Goal: Information Seeking & Learning: Check status

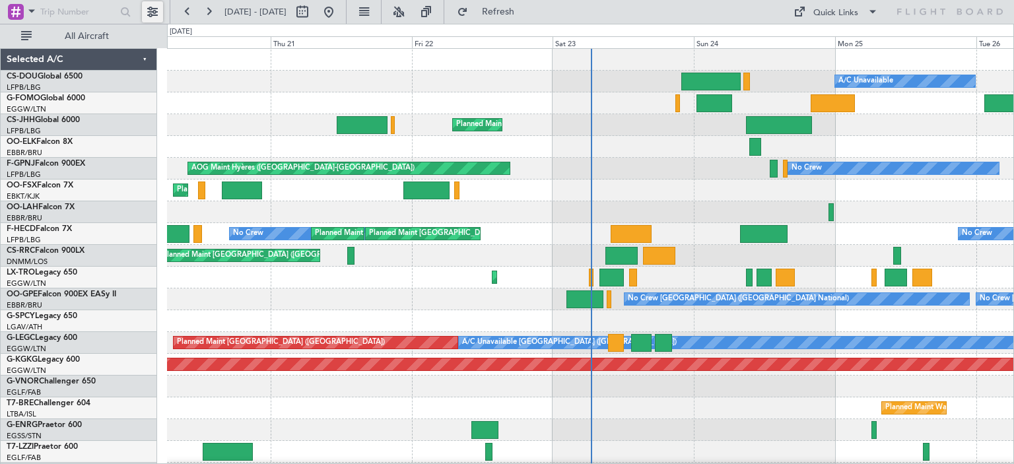
click at [154, 9] on button at bounding box center [152, 11] width 21 height 21
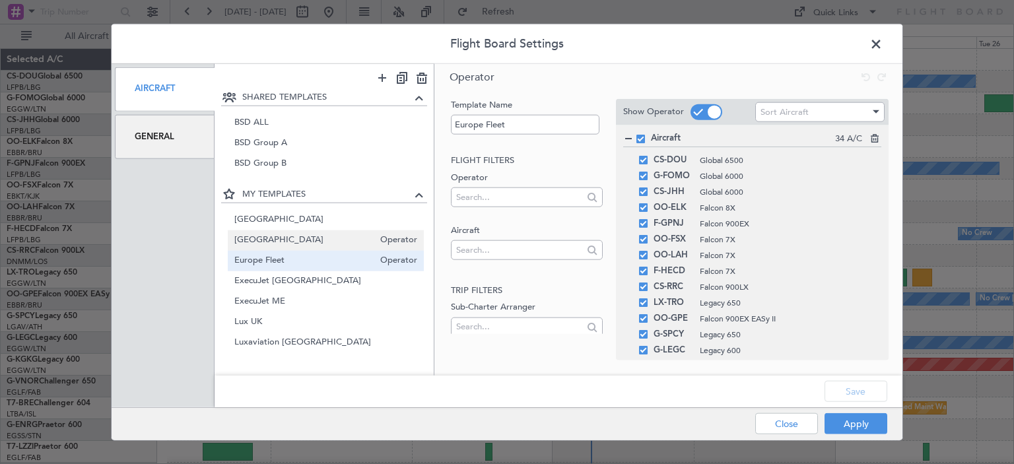
click at [303, 240] on span "[GEOGRAPHIC_DATA]" at bounding box center [304, 241] width 140 height 14
type input "[GEOGRAPHIC_DATA]"
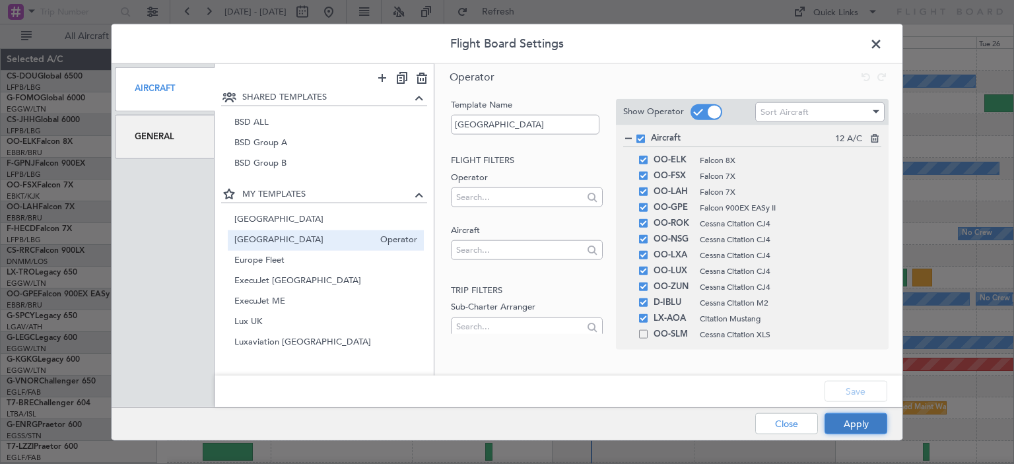
click at [855, 419] on button "Apply" at bounding box center [856, 423] width 63 height 21
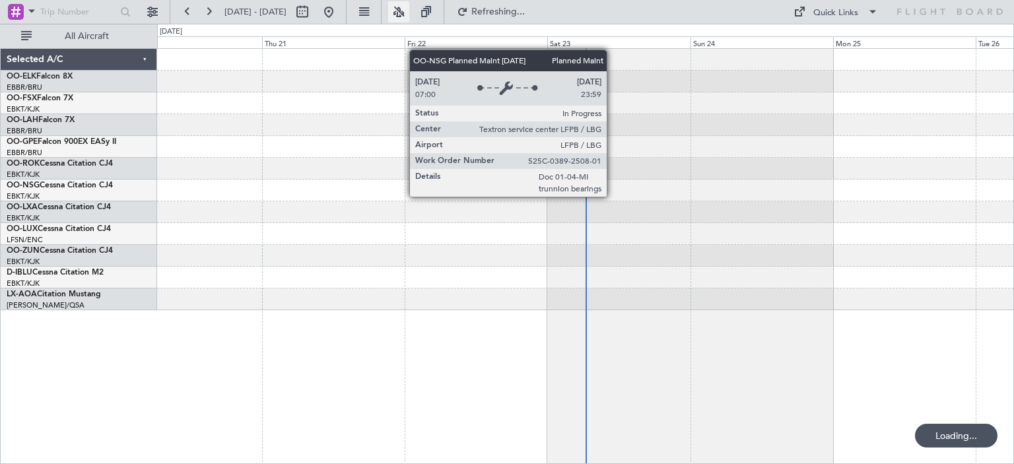
click at [409, 15] on button at bounding box center [398, 11] width 21 height 21
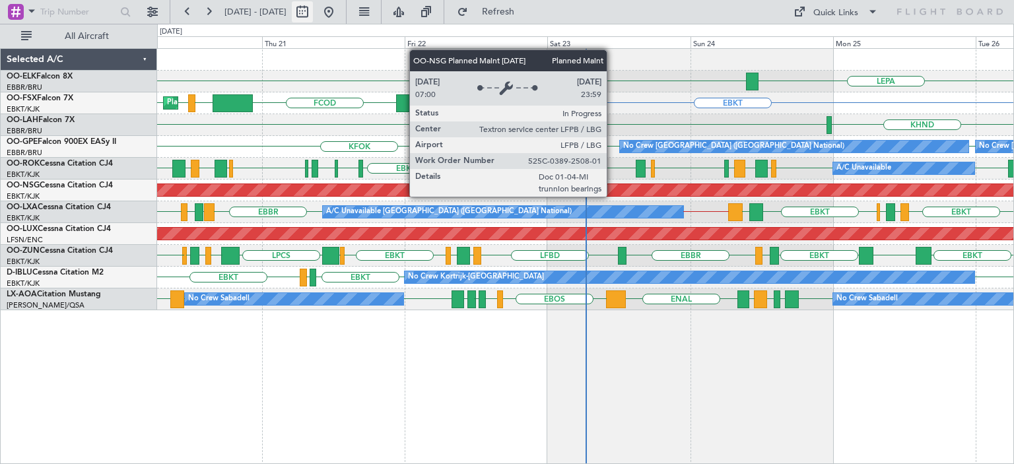
click at [313, 18] on button at bounding box center [302, 11] width 21 height 21
select select "8"
select select "2025"
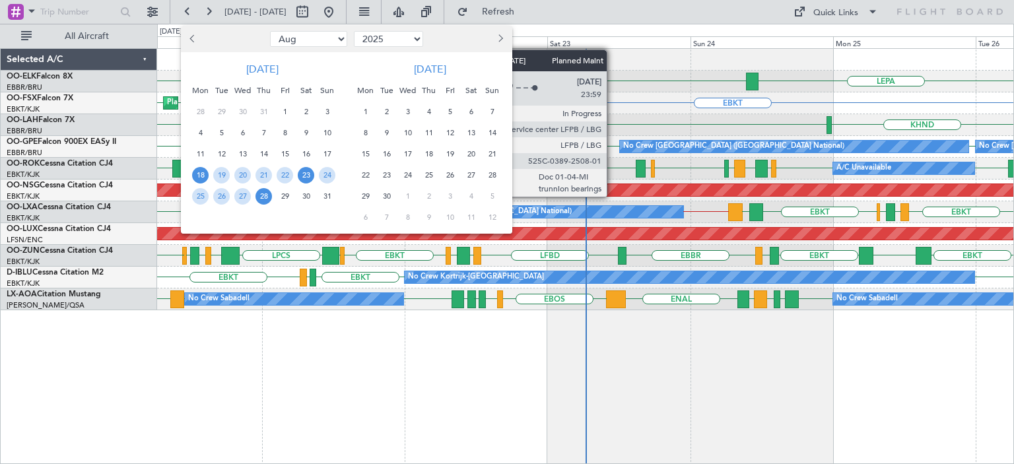
click at [304, 172] on span "23" at bounding box center [306, 175] width 17 height 17
click at [304, 194] on span "30" at bounding box center [306, 196] width 17 height 17
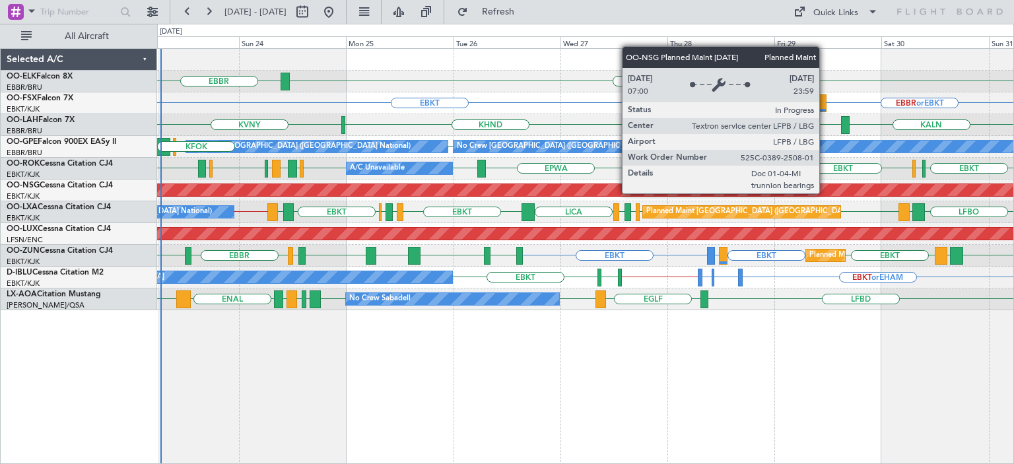
click at [826, 193] on div "Planned Maint [GEOGRAPHIC_DATA] ([GEOGRAPHIC_DATA])" at bounding box center [585, 191] width 857 height 22
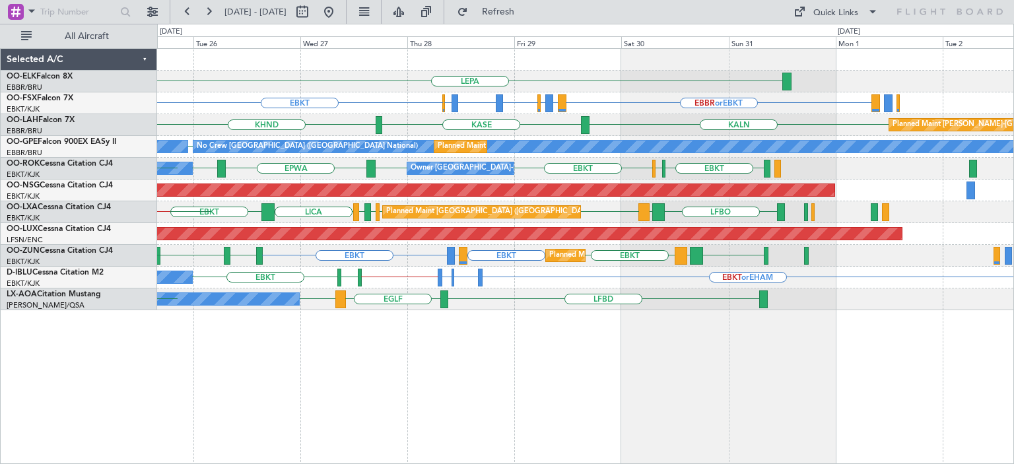
click at [557, 268] on div "LEPA [GEOGRAPHIC_DATA] EBBR or EBKT LIRZ or EBKT EBBR or EBKT EBBR or EBKT LFMN…" at bounding box center [585, 180] width 857 height 262
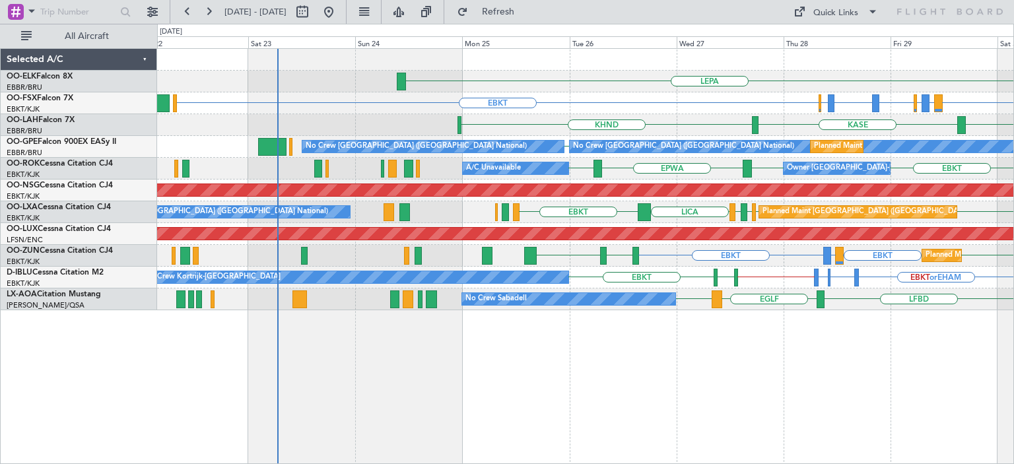
click at [625, 266] on div "LEPA [GEOGRAPHIC_DATA] EBBR or EBKT LIRZ or EBKT EBBR or EBKT EBBR or EBKT LFMN…" at bounding box center [585, 180] width 857 height 262
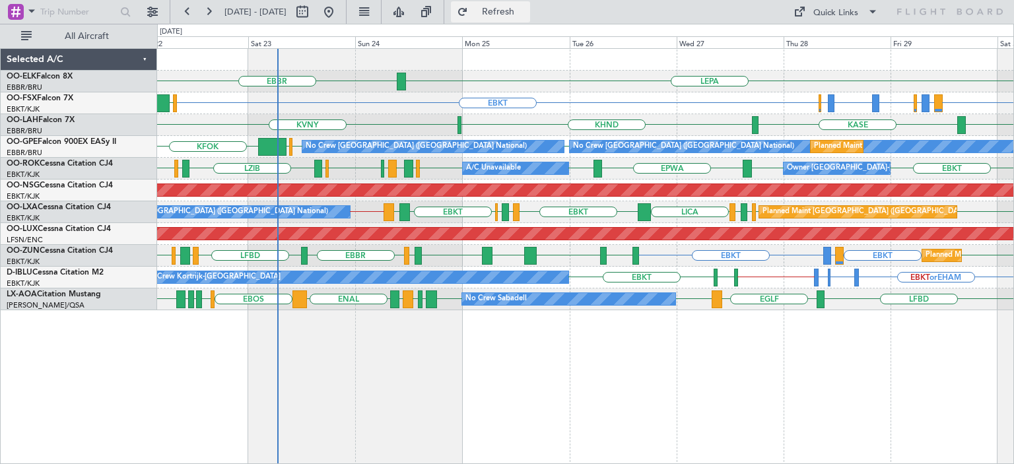
click at [526, 17] on span "Refresh" at bounding box center [498, 11] width 55 height 9
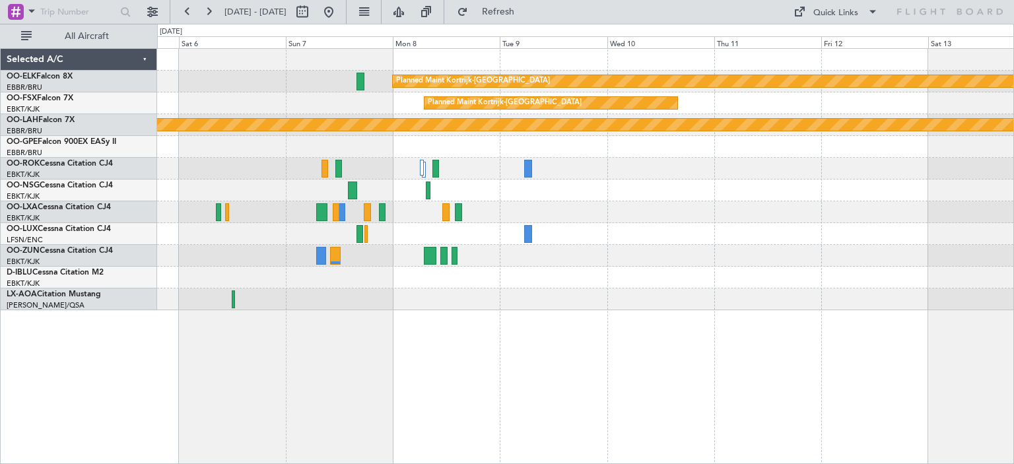
click at [475, 332] on div "Planned Maint Kortrijk-[GEOGRAPHIC_DATA] Planned Maint [GEOGRAPHIC_DATA]-[GEOGR…" at bounding box center [585, 256] width 857 height 416
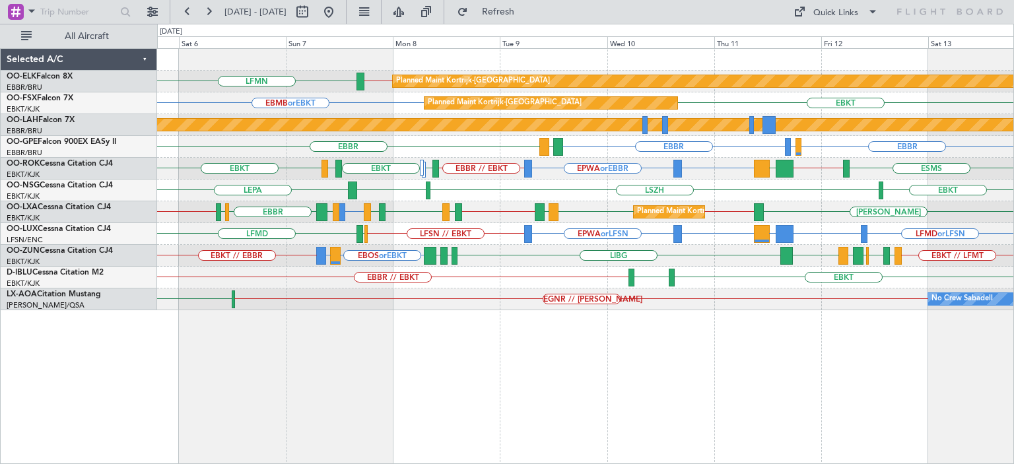
click at [435, 135] on div "Planned Maint [PERSON_NAME]-[GEOGRAPHIC_DATA][PERSON_NAME] ([GEOGRAPHIC_DATA][P…" at bounding box center [585, 125] width 857 height 22
click at [431, 117] on div "Planned Maint [PERSON_NAME]-[GEOGRAPHIC_DATA][PERSON_NAME] ([GEOGRAPHIC_DATA][P…" at bounding box center [585, 125] width 857 height 22
click at [437, 114] on div "Planned Maint [PERSON_NAME]-[GEOGRAPHIC_DATA][PERSON_NAME] ([GEOGRAPHIC_DATA][P…" at bounding box center [585, 125] width 857 height 22
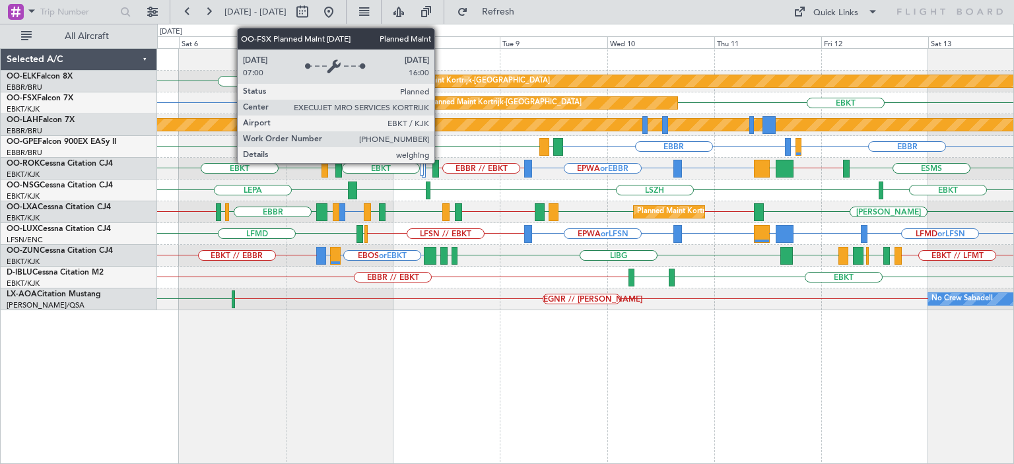
click at [440, 96] on div "Planned Maint Kortrijk-[GEOGRAPHIC_DATA]" at bounding box center [505, 103] width 154 height 20
